Goal: Find specific page/section: Find specific page/section

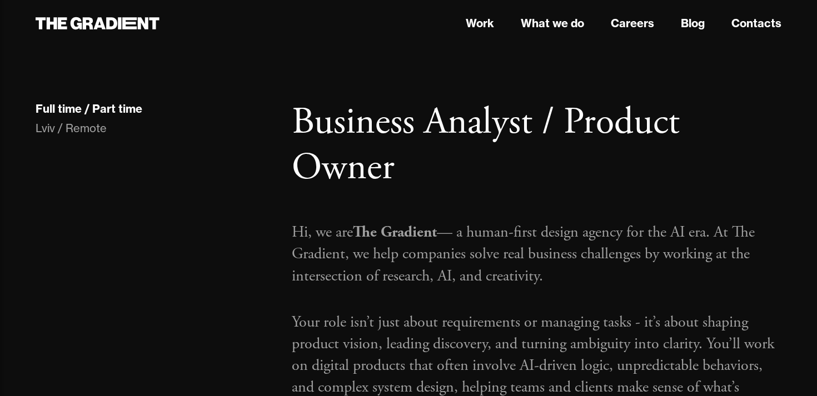
scroll to position [1916, 0]
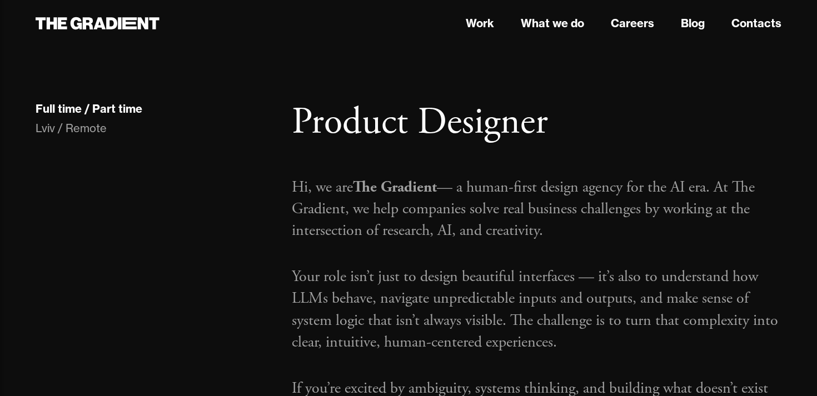
scroll to position [1546, 0]
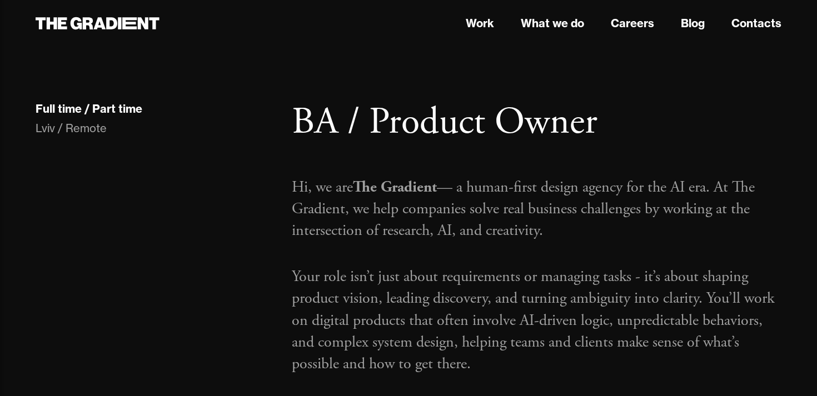
scroll to position [1916, 0]
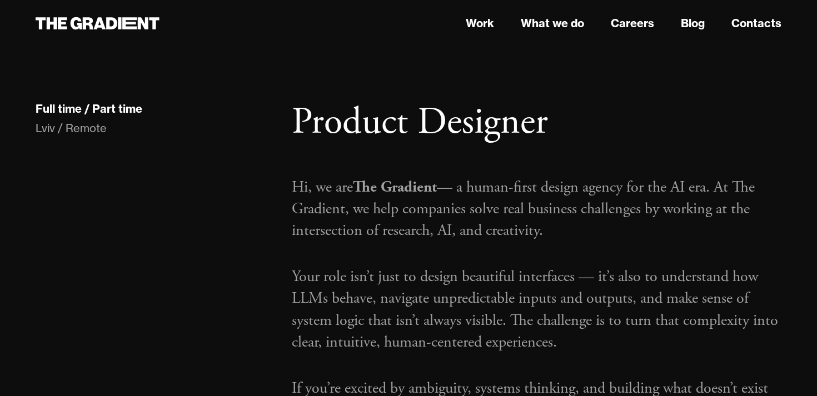
scroll to position [1546, 0]
